Goal: Task Accomplishment & Management: Manage account settings

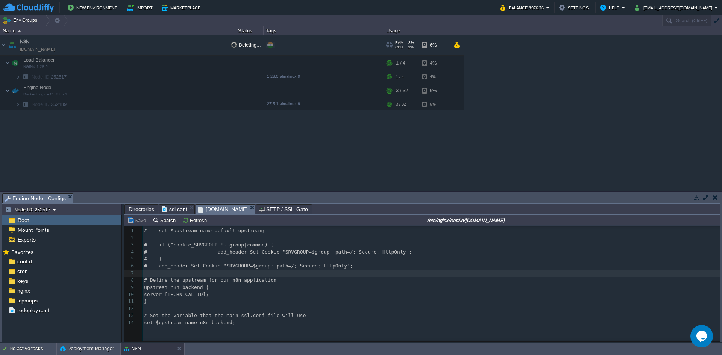
scroll to position [3, 0]
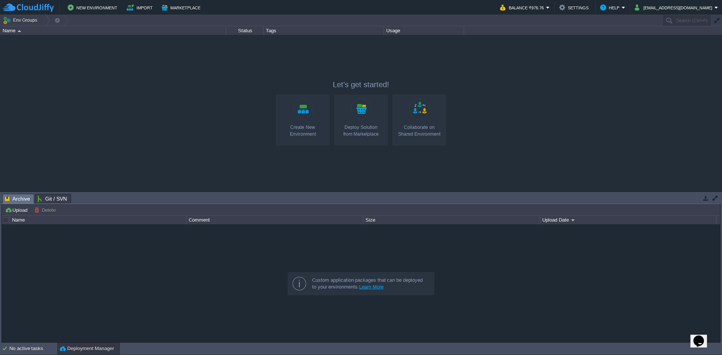
click at [372, 134] on div "Deploy Solution from Marketplace" at bounding box center [361, 131] width 49 height 14
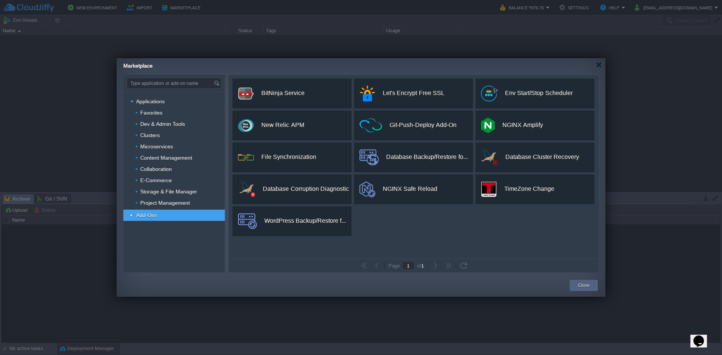
click at [431, 233] on div "custom BitNinja Service BitNinja All-in-One Server Protection Install custom Le…" at bounding box center [414, 167] width 370 height 184
click at [161, 123] on span "Dev & Admin Tools" at bounding box center [163, 124] width 47 height 7
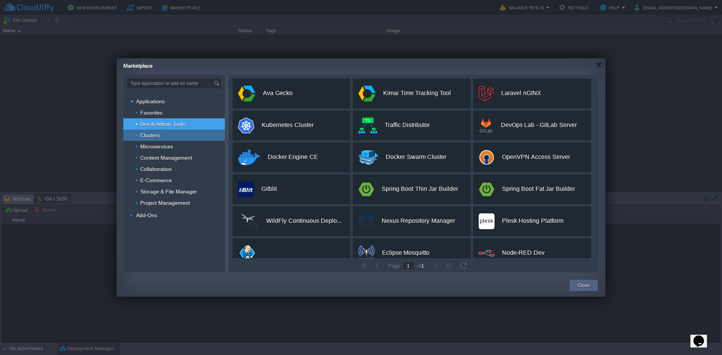
click at [151, 136] on span "Clusters" at bounding box center [150, 135] width 21 height 7
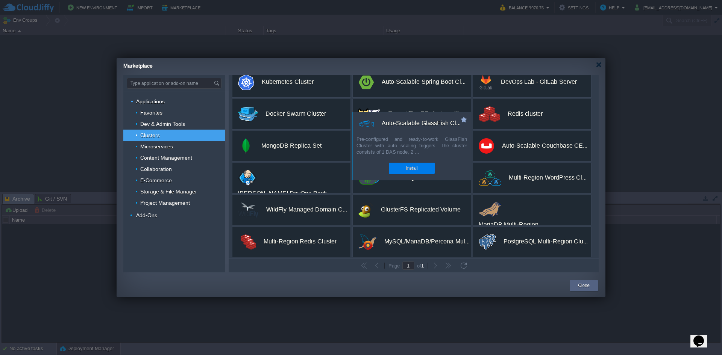
scroll to position [77, 0]
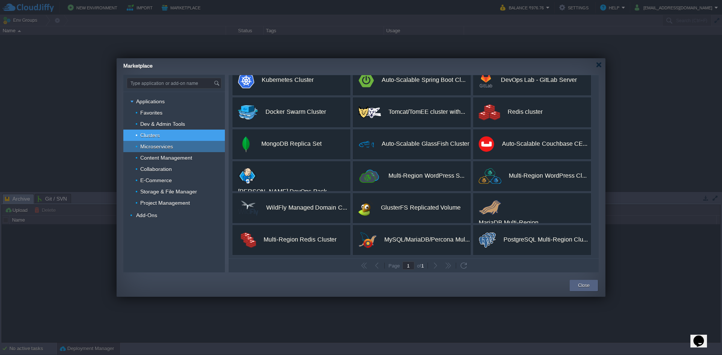
click at [156, 144] on span "Microservices" at bounding box center [157, 146] width 35 height 7
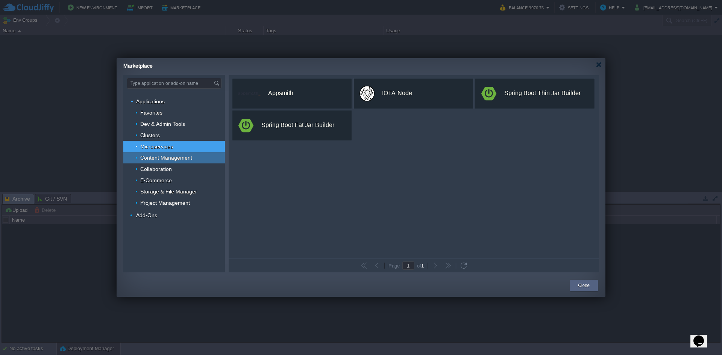
click at [177, 155] on span "Content Management" at bounding box center [167, 158] width 54 height 7
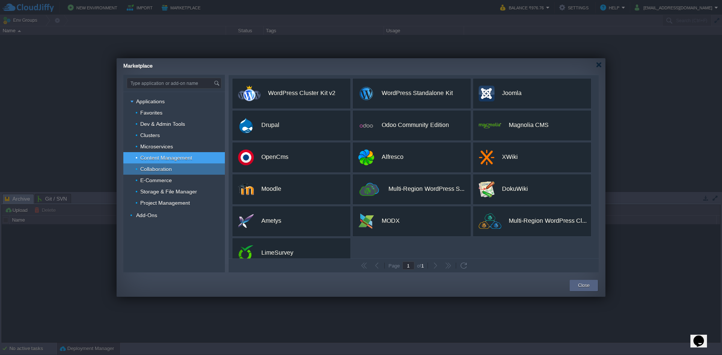
click at [163, 167] on span "Collaboration" at bounding box center [156, 169] width 33 height 7
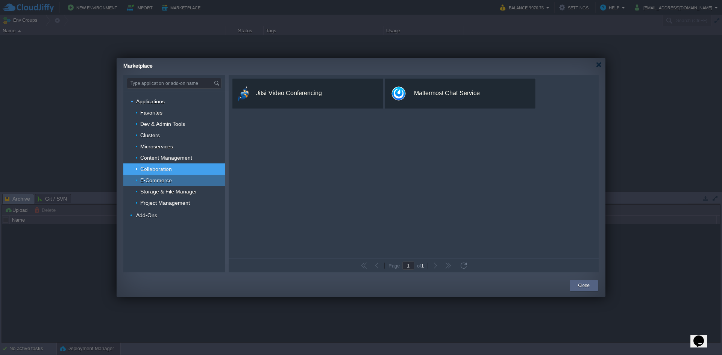
click at [166, 181] on span "E-Commerce" at bounding box center [156, 180] width 33 height 7
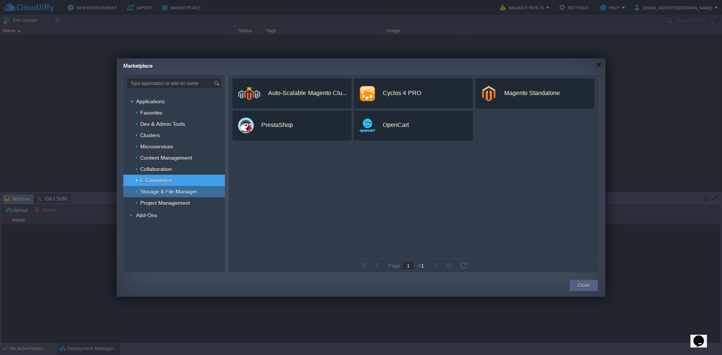
click at [169, 191] on span "Storage & File Manager" at bounding box center [169, 191] width 59 height 7
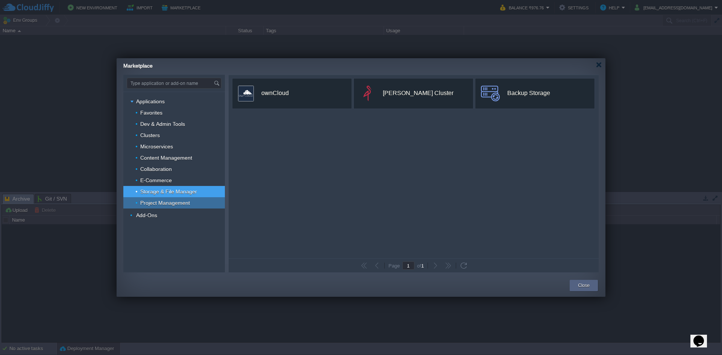
click at [170, 203] on span "Project Management" at bounding box center [166, 203] width 52 height 7
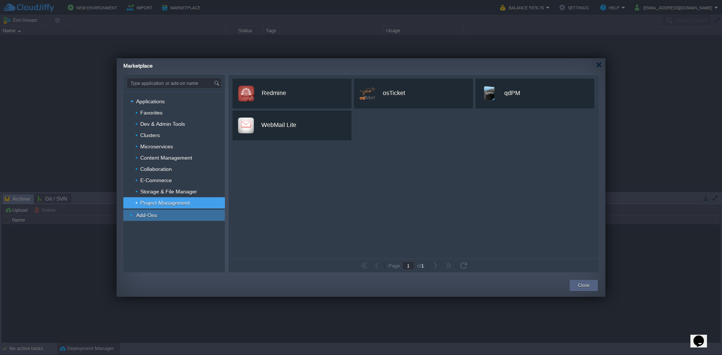
click at [153, 217] on span "Add-Ons" at bounding box center [146, 215] width 23 height 7
type input "Type application or add-on name"
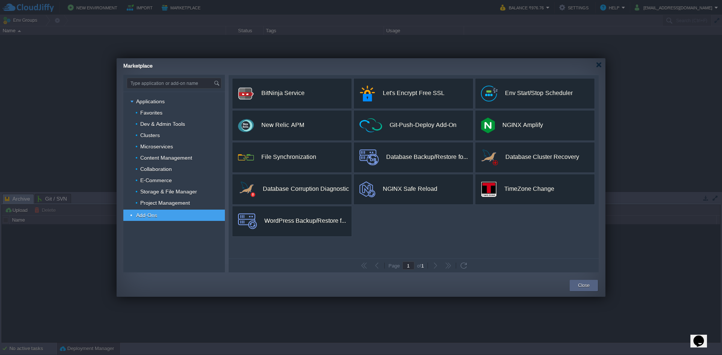
click at [426, 231] on div "custom BitNinja Service BitNinja All-in-One Server Protection Install custom Le…" at bounding box center [414, 167] width 370 height 184
click at [583, 284] on button "Close" at bounding box center [584, 286] width 12 height 8
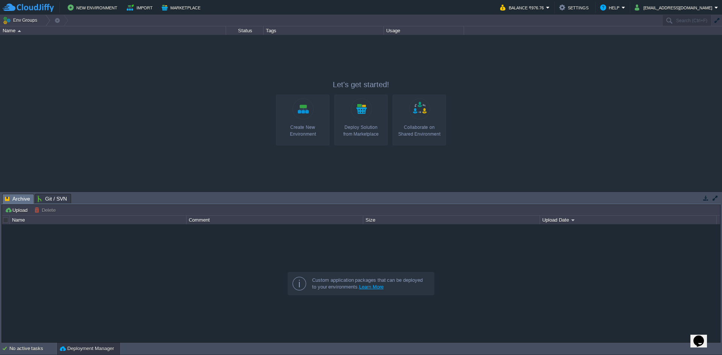
click at [211, 123] on div at bounding box center [361, 113] width 722 height 156
click at [689, 7] on button "spinejignesh@gmail.com" at bounding box center [675, 7] width 80 height 9
click at [670, 38] on span "Sign out" at bounding box center [669, 40] width 18 height 6
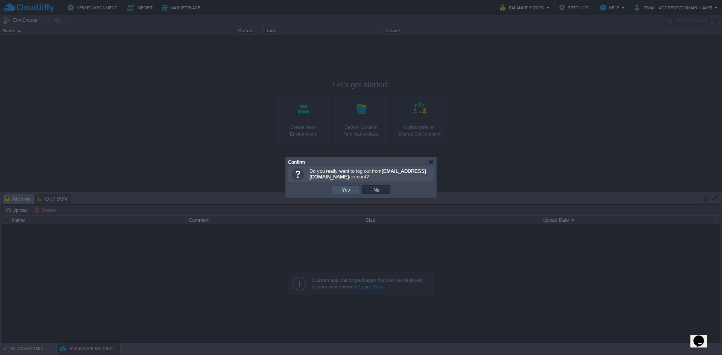
click at [348, 192] on button "Yes" at bounding box center [346, 190] width 13 height 7
